Goal: Task Accomplishment & Management: Use online tool/utility

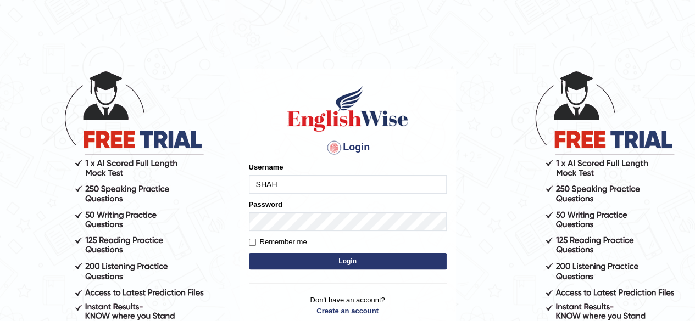
type input "shahil123"
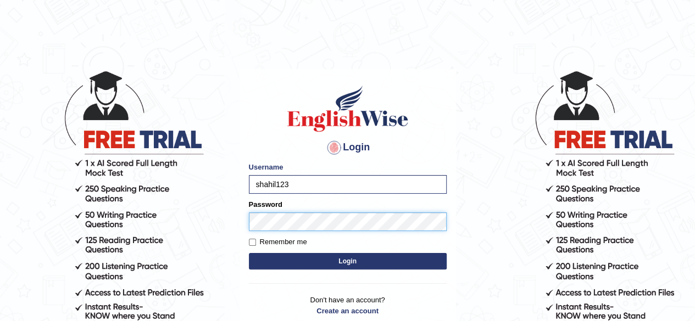
click at [249, 253] on button "Login" at bounding box center [348, 261] width 198 height 16
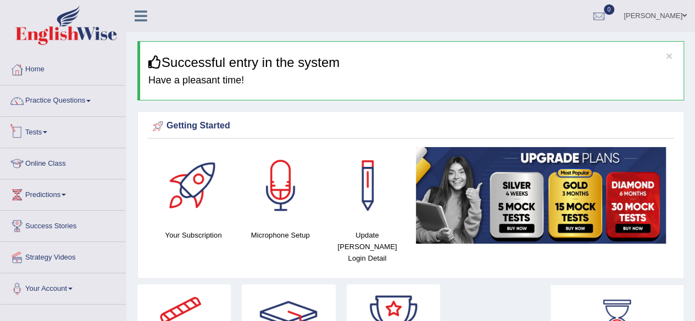
click at [51, 131] on link "Tests" at bounding box center [63, 130] width 125 height 27
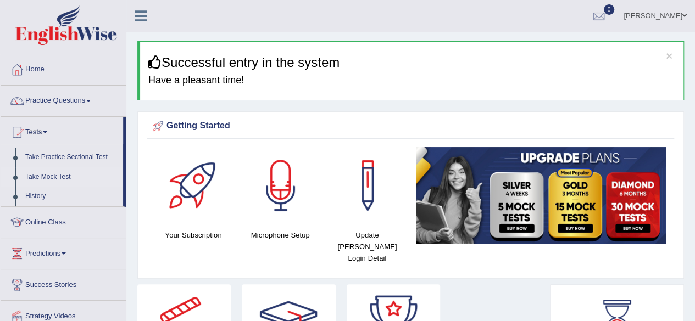
click at [62, 176] on link "Take Mock Test" at bounding box center [71, 178] width 103 height 20
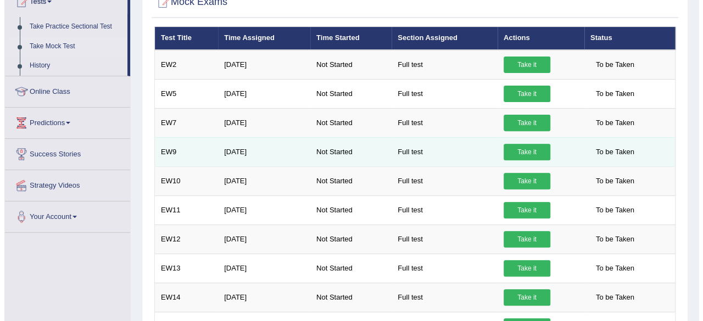
scroll to position [129, 0]
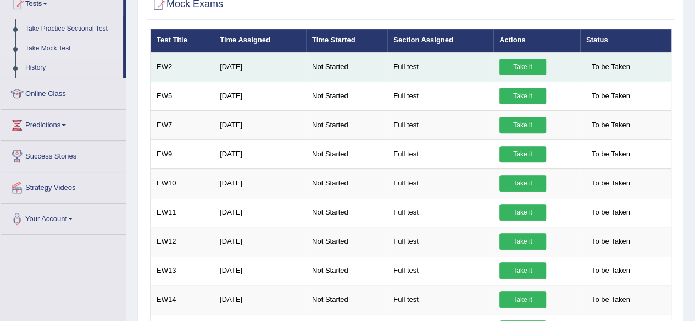
click at [531, 65] on link "Take it" at bounding box center [522, 67] width 47 height 16
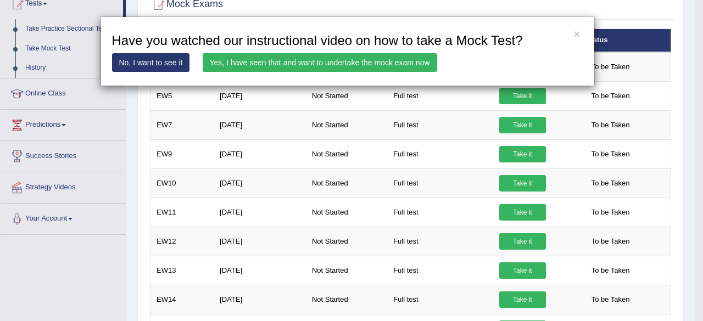
click at [341, 59] on link "Yes, I have seen that and want to undertake the mock exam now" at bounding box center [320, 62] width 235 height 19
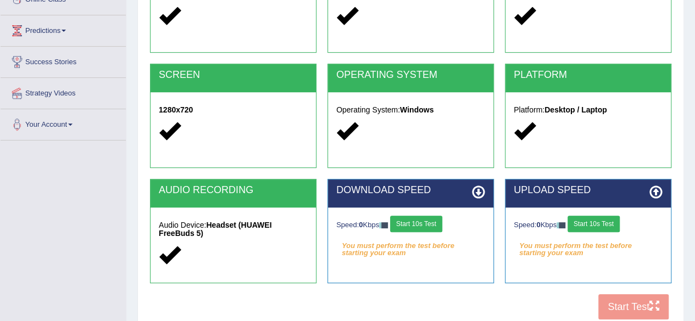
scroll to position [165, 0]
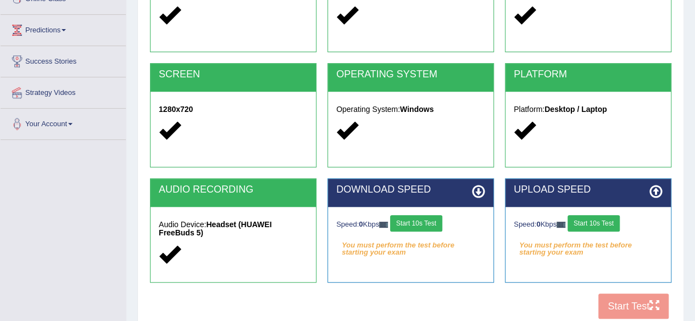
click at [421, 227] on button "Start 10s Test" at bounding box center [416, 223] width 52 height 16
click at [585, 219] on button "Start 10s Test" at bounding box center [593, 223] width 52 height 16
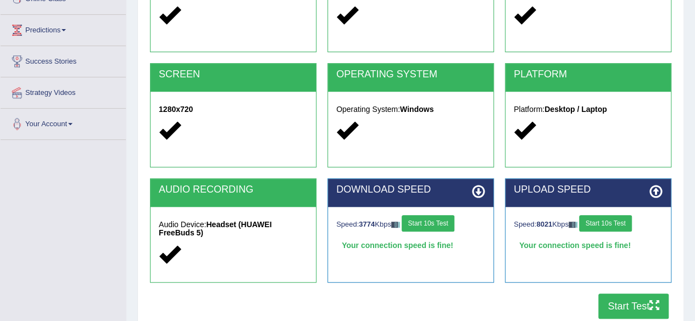
click at [613, 299] on button "Start Test" at bounding box center [633, 306] width 70 height 25
